Goal: Task Accomplishment & Management: Complete application form

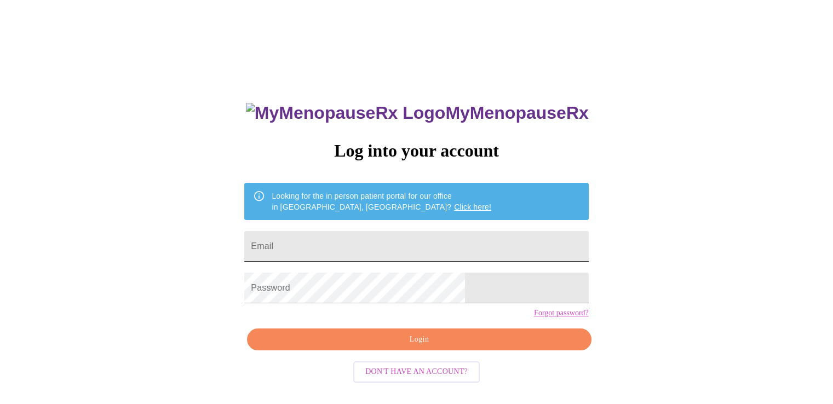
click at [367, 246] on input "Email" at bounding box center [416, 246] width 344 height 31
type input "[EMAIL_ADDRESS][DOMAIN_NAME]"
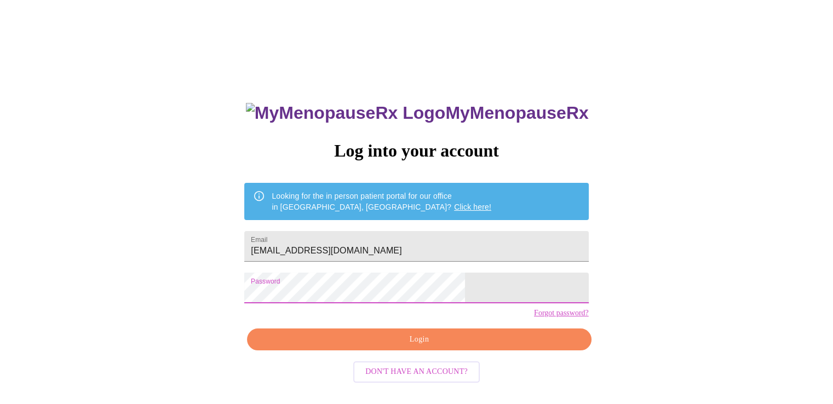
click at [423, 347] on span "Login" at bounding box center [418, 340] width 319 height 14
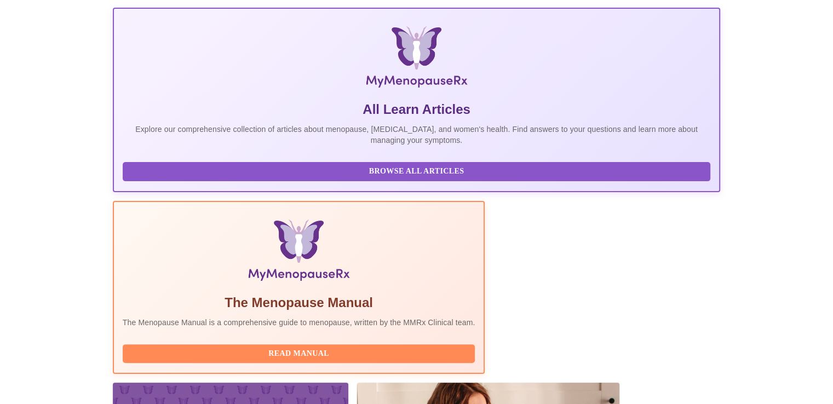
scroll to position [250, 0]
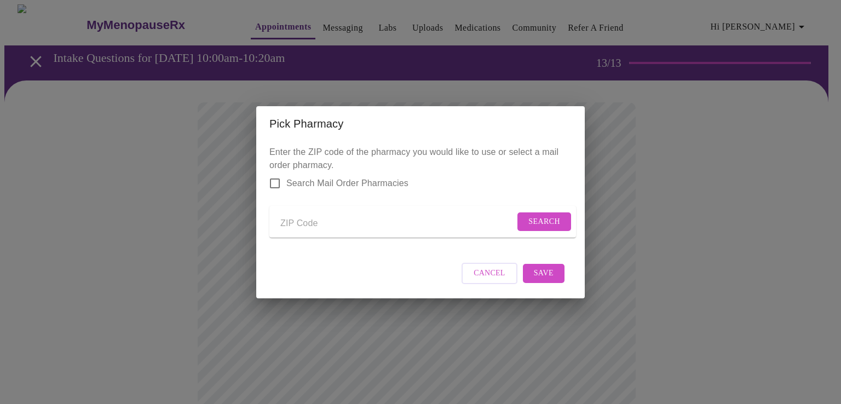
click at [356, 218] on input "Send a message to your care team" at bounding box center [397, 224] width 234 height 18
drag, startPoint x: 659, startPoint y: 171, endPoint x: 627, endPoint y: 189, distance: 36.3
click at [657, 171] on div "Pick Pharmacy Enter the ZIP code of the pharmacy you would like to use or selec…" at bounding box center [420, 202] width 841 height 404
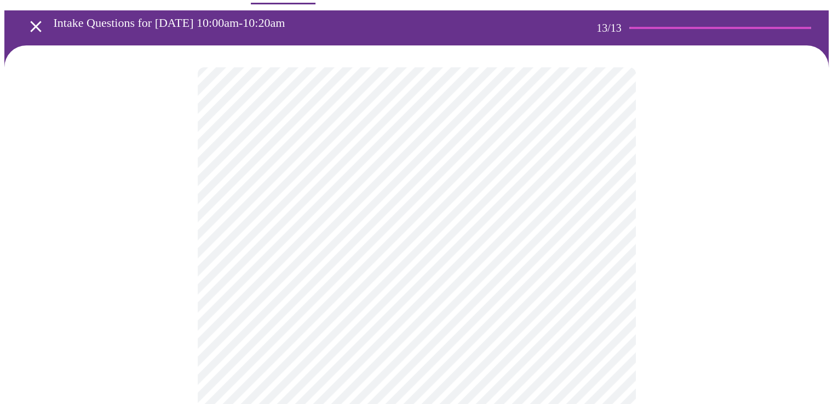
scroll to position [34, 0]
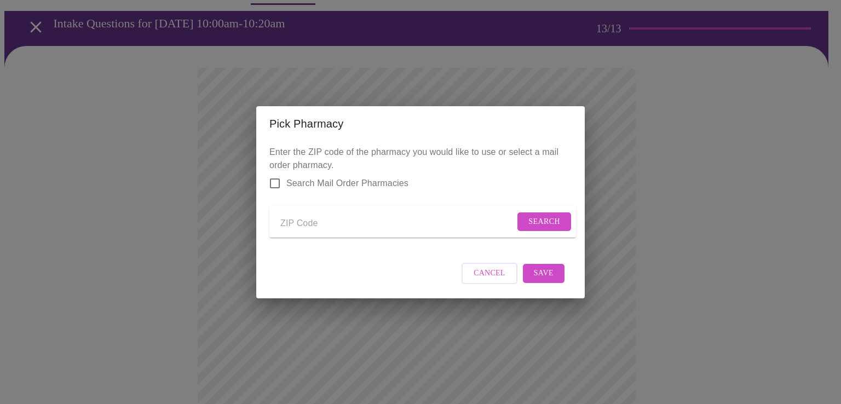
click at [436, 217] on input "Send a message to your care team" at bounding box center [397, 224] width 234 height 18
type input "60172"
click at [547, 218] on span "Search" at bounding box center [544, 222] width 32 height 14
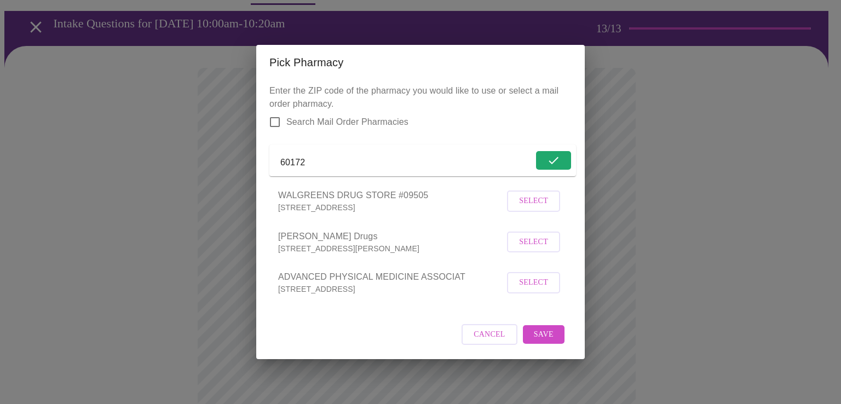
click at [535, 205] on span "Select" at bounding box center [533, 201] width 29 height 14
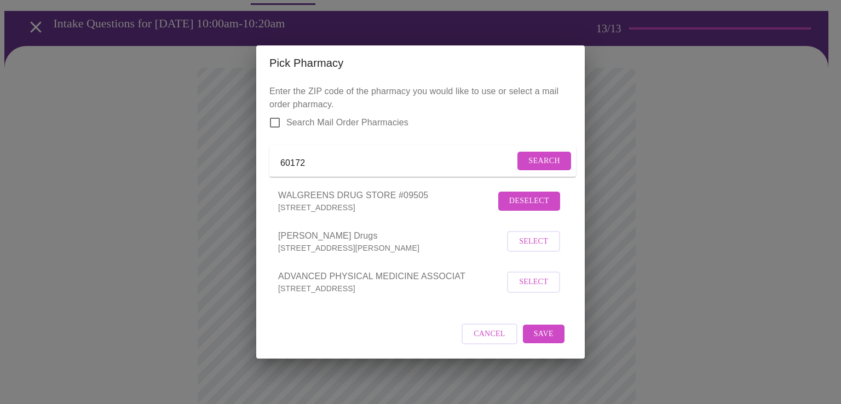
click at [535, 341] on span "Save" at bounding box center [544, 334] width 20 height 14
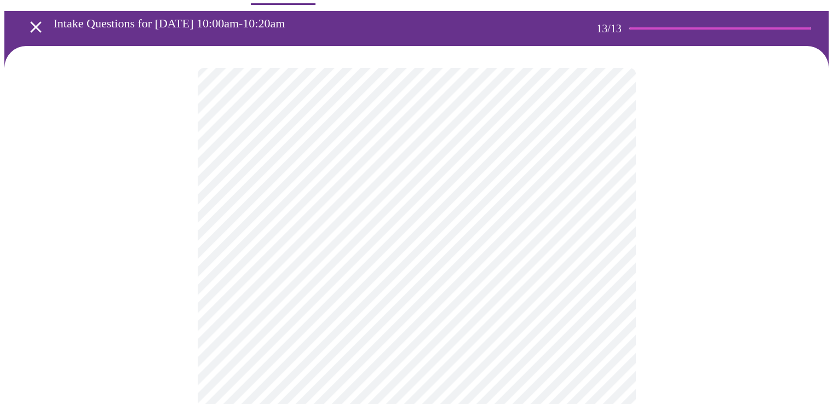
scroll to position [418, 0]
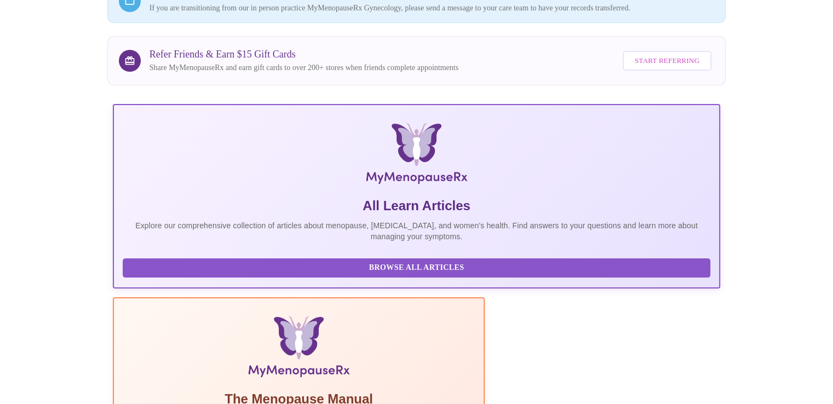
scroll to position [250, 0]
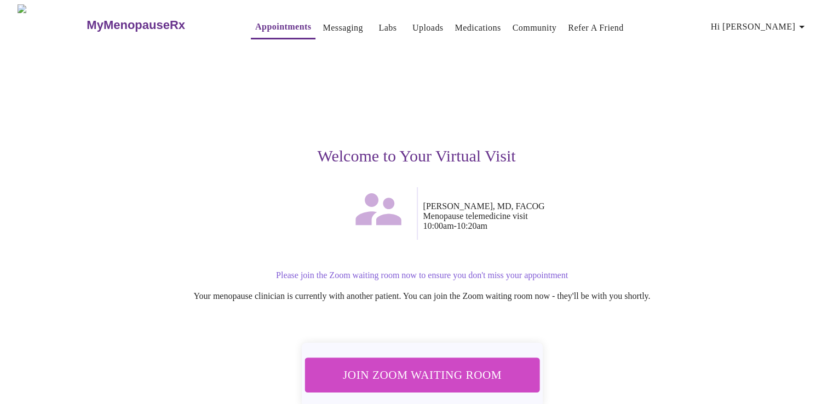
click at [477, 371] on span "Join Zoom Waiting Room" at bounding box center [422, 375] width 208 height 20
